Goal: Task Accomplishment & Management: Complete application form

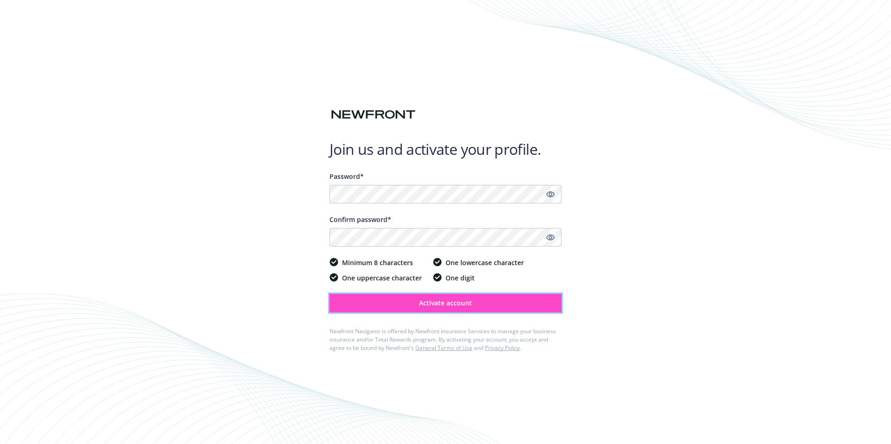
click at [446, 306] on span "Activate account" at bounding box center [445, 303] width 53 height 9
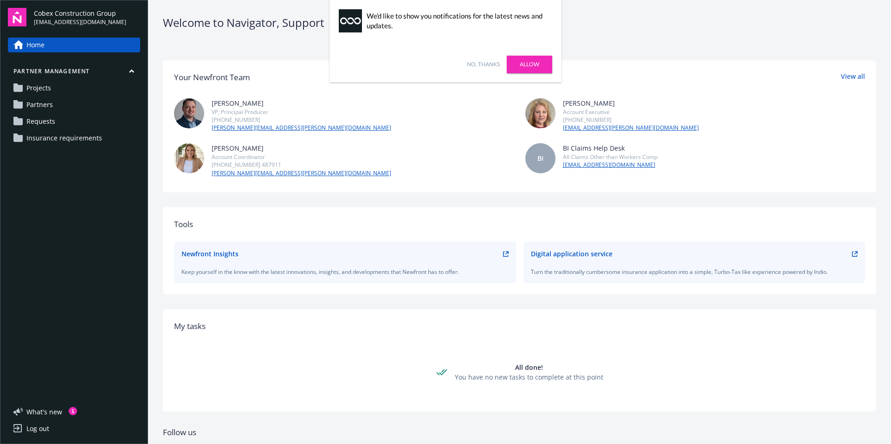
click at [110, 50] on link "Home" at bounding box center [74, 45] width 132 height 15
click at [132, 73] on button "Partner management" at bounding box center [74, 73] width 132 height 12
click at [488, 66] on link "No, thanks" at bounding box center [483, 64] width 33 height 8
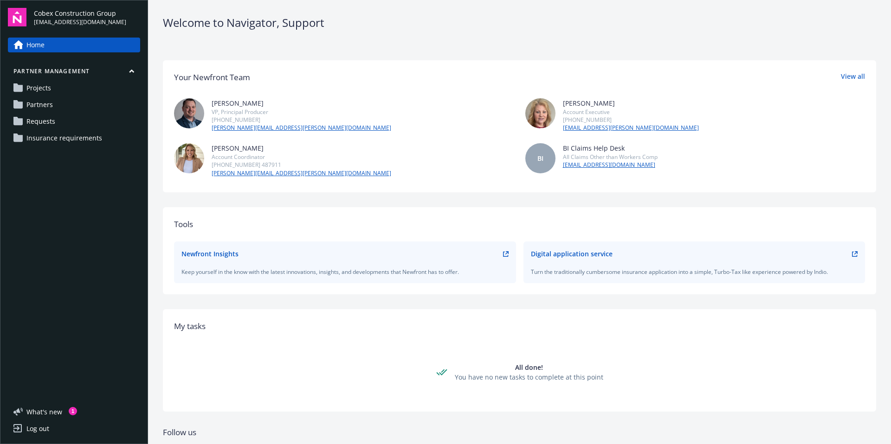
click at [244, 144] on div "Rachel Bledsoe" at bounding box center [302, 148] width 180 height 10
